Goal: Task Accomplishment & Management: Complete application form

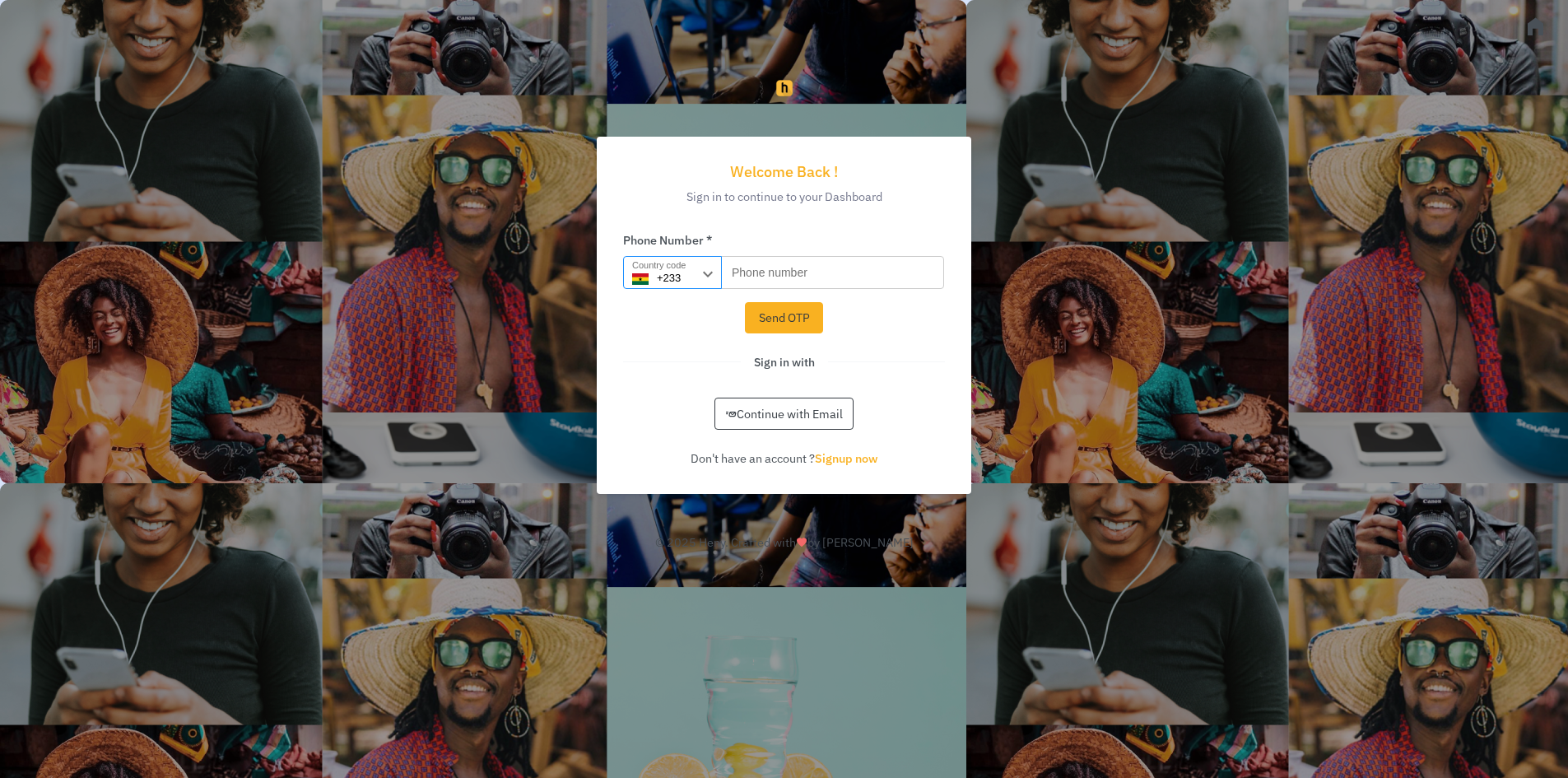
click at [666, 287] on input "+233" at bounding box center [673, 272] width 99 height 33
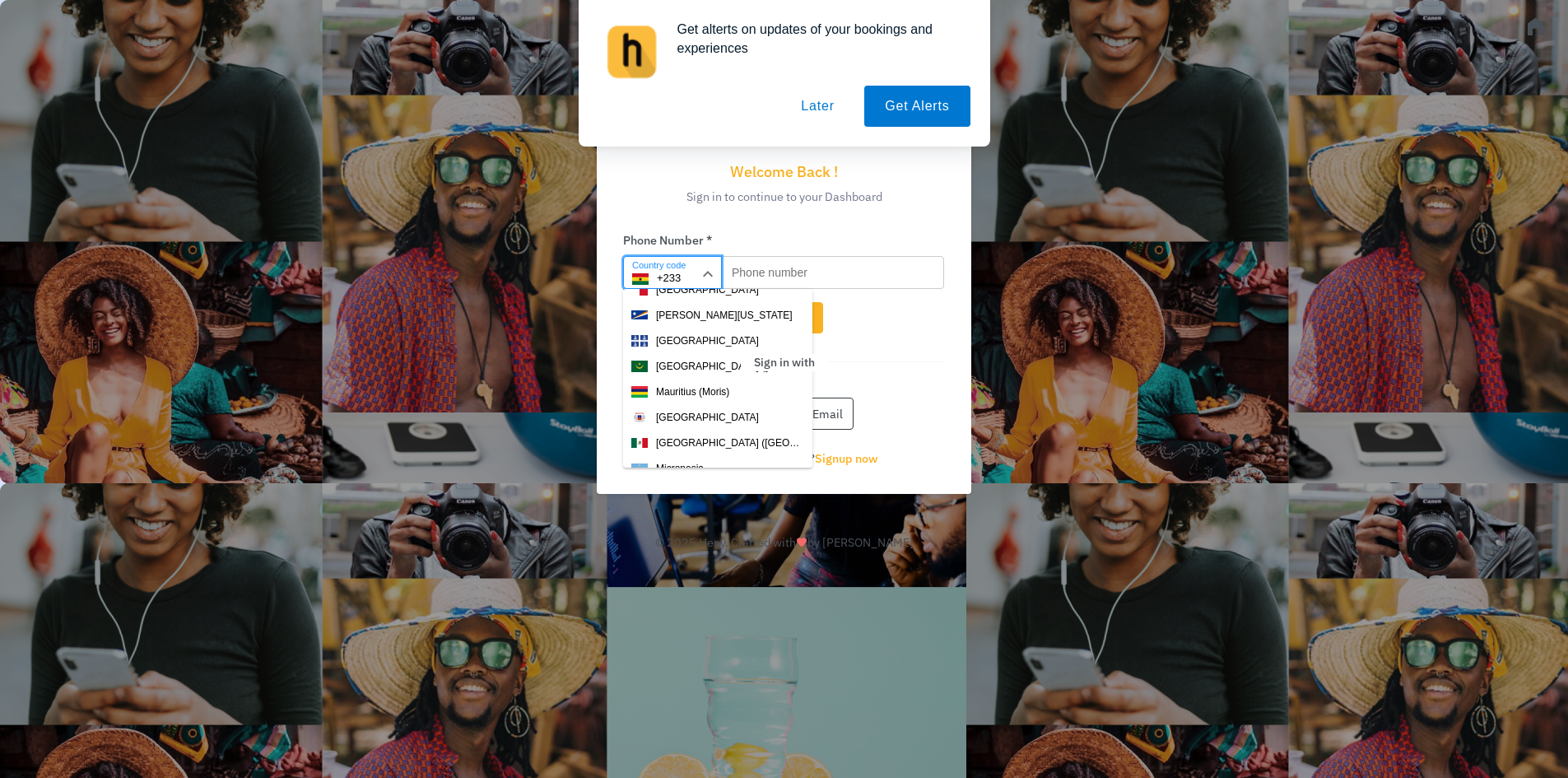
scroll to position [3366, 0]
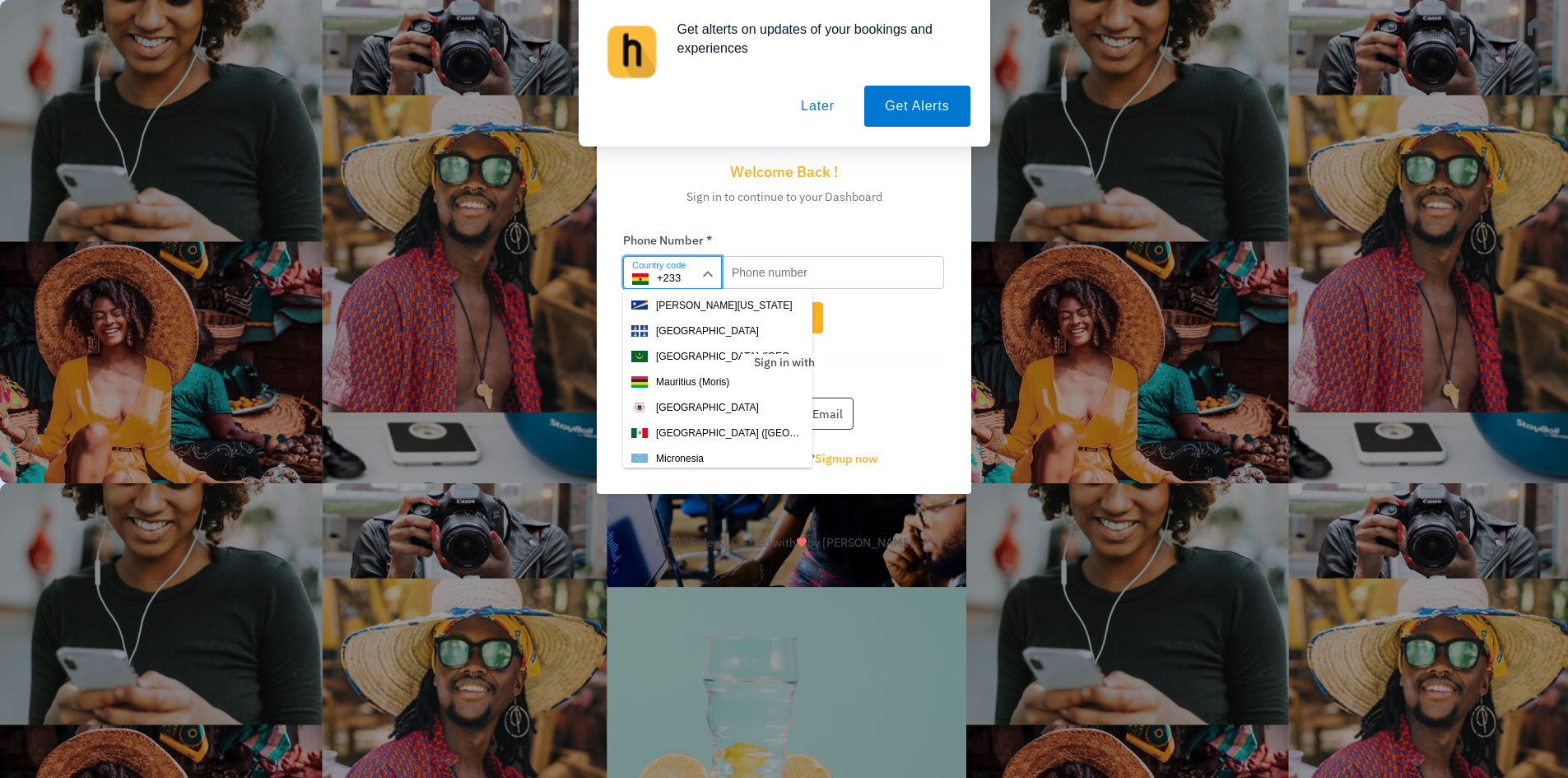
click at [671, 425] on button "[GEOGRAPHIC_DATA] ([GEOGRAPHIC_DATA])" at bounding box center [718, 433] width 190 height 25
type input "+52"
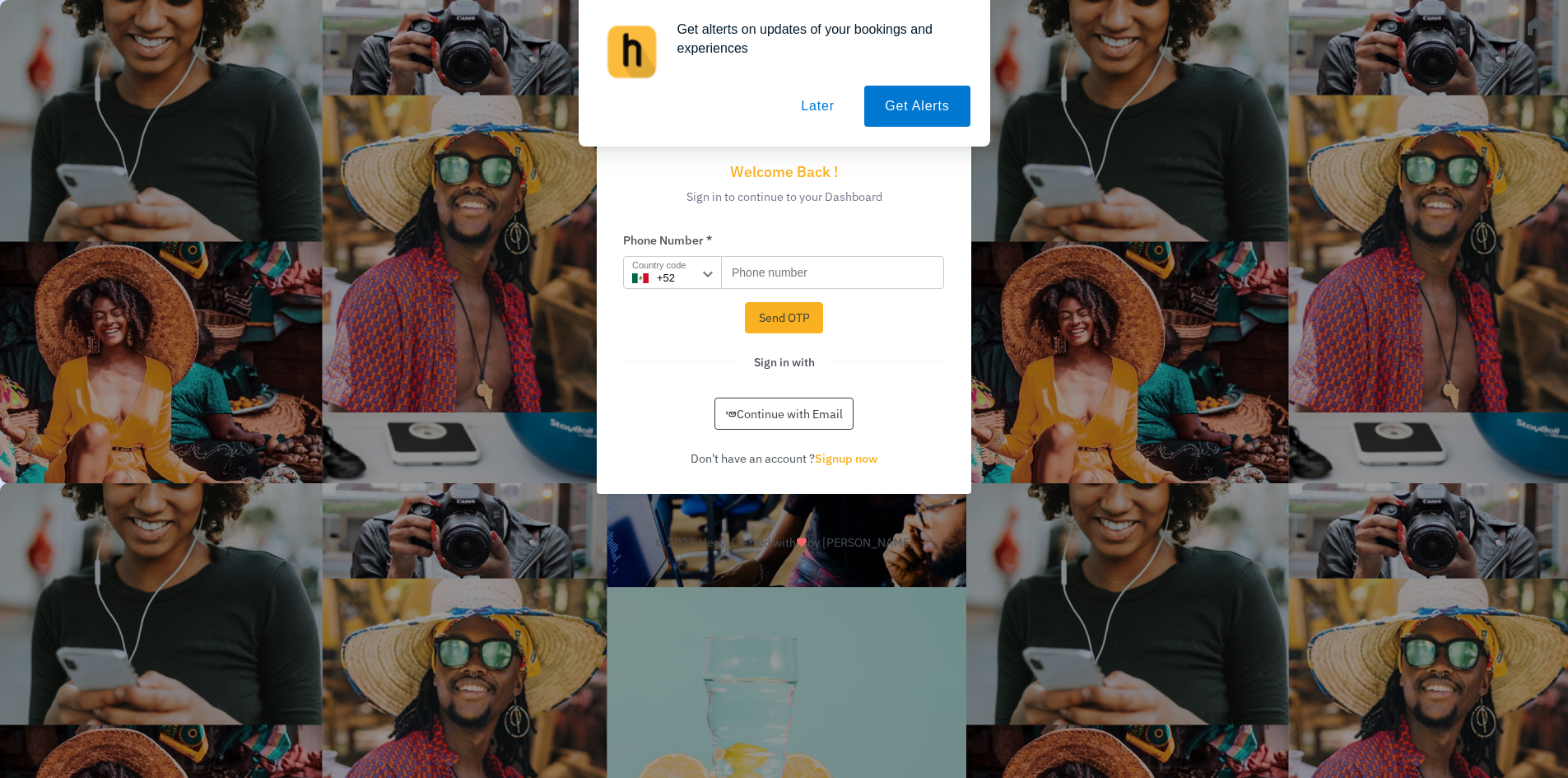
click at [811, 106] on button "Later" at bounding box center [817, 106] width 74 height 41
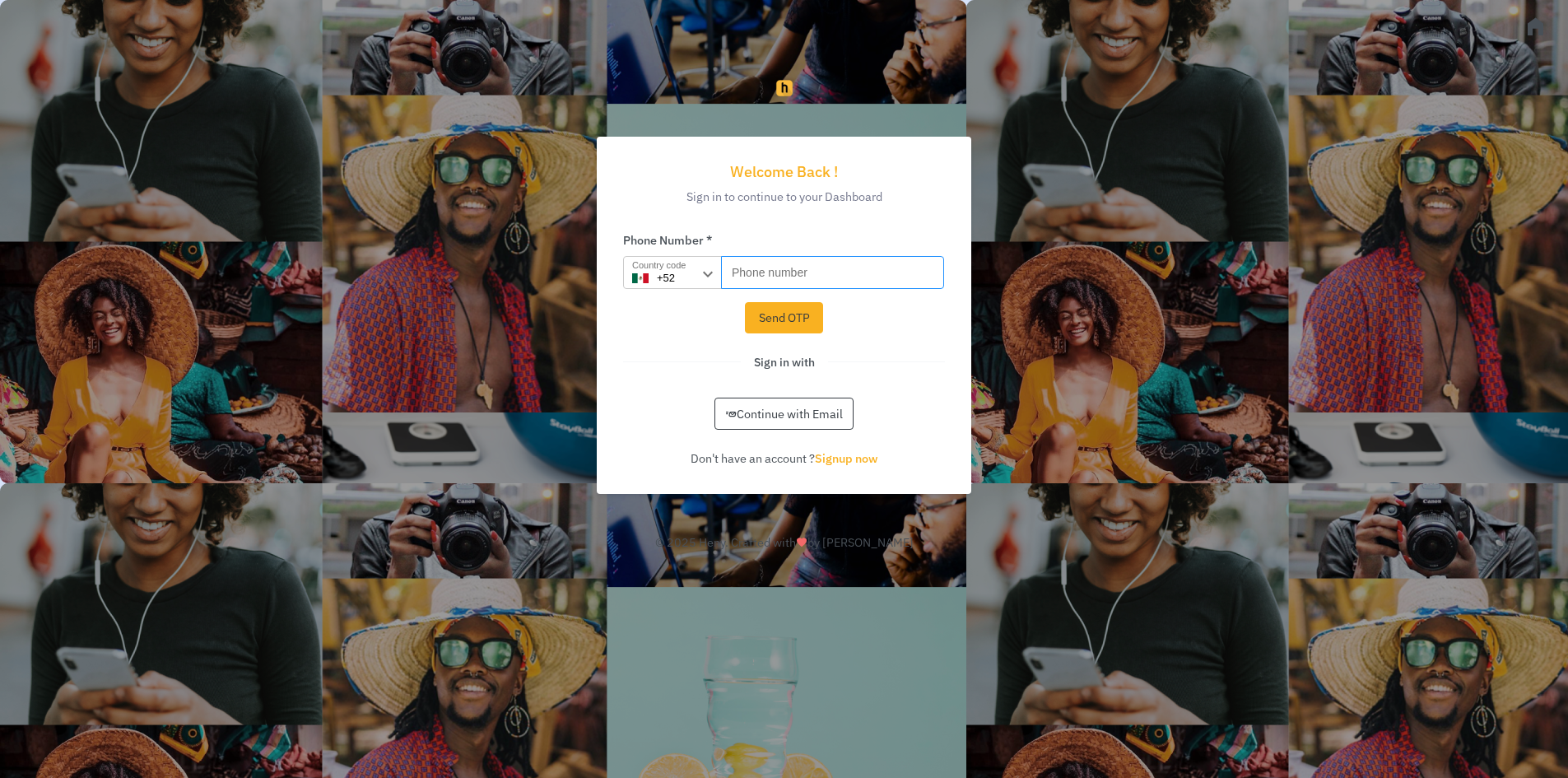
drag, startPoint x: 773, startPoint y: 274, endPoint x: 744, endPoint y: 258, distance: 33.1
click at [744, 258] on input "Phone number" at bounding box center [833, 272] width 223 height 33
drag, startPoint x: 755, startPoint y: 271, endPoint x: 736, endPoint y: 259, distance: 22.5
click at [736, 259] on input "Phone number" at bounding box center [833, 272] width 223 height 33
paste input "241 138 4955"
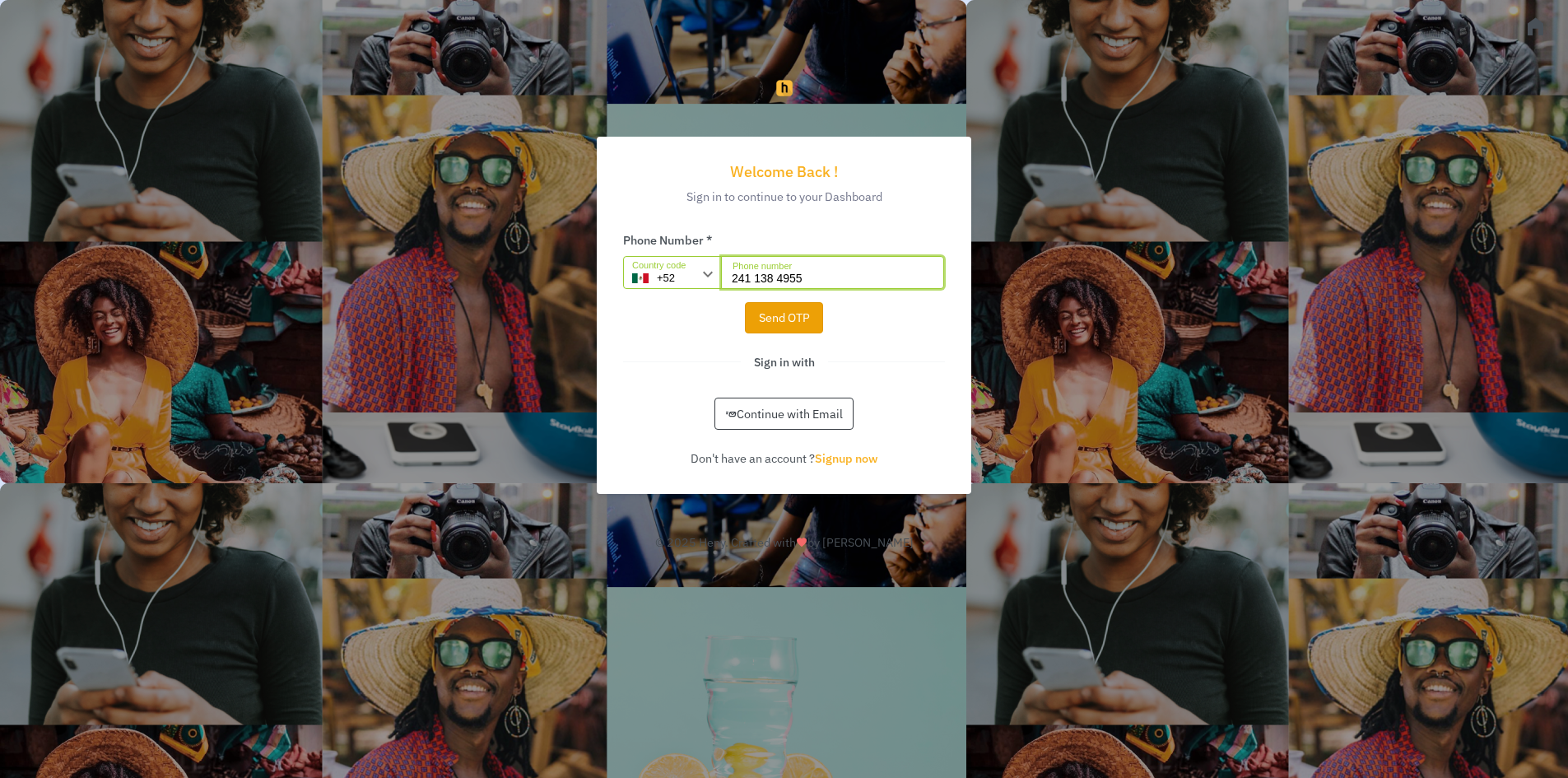
type input "241 138 4955"
click at [778, 333] on button "Send OTP" at bounding box center [784, 318] width 78 height 32
click at [833, 457] on link "Signup now" at bounding box center [847, 458] width 64 height 15
